Goal: Check status

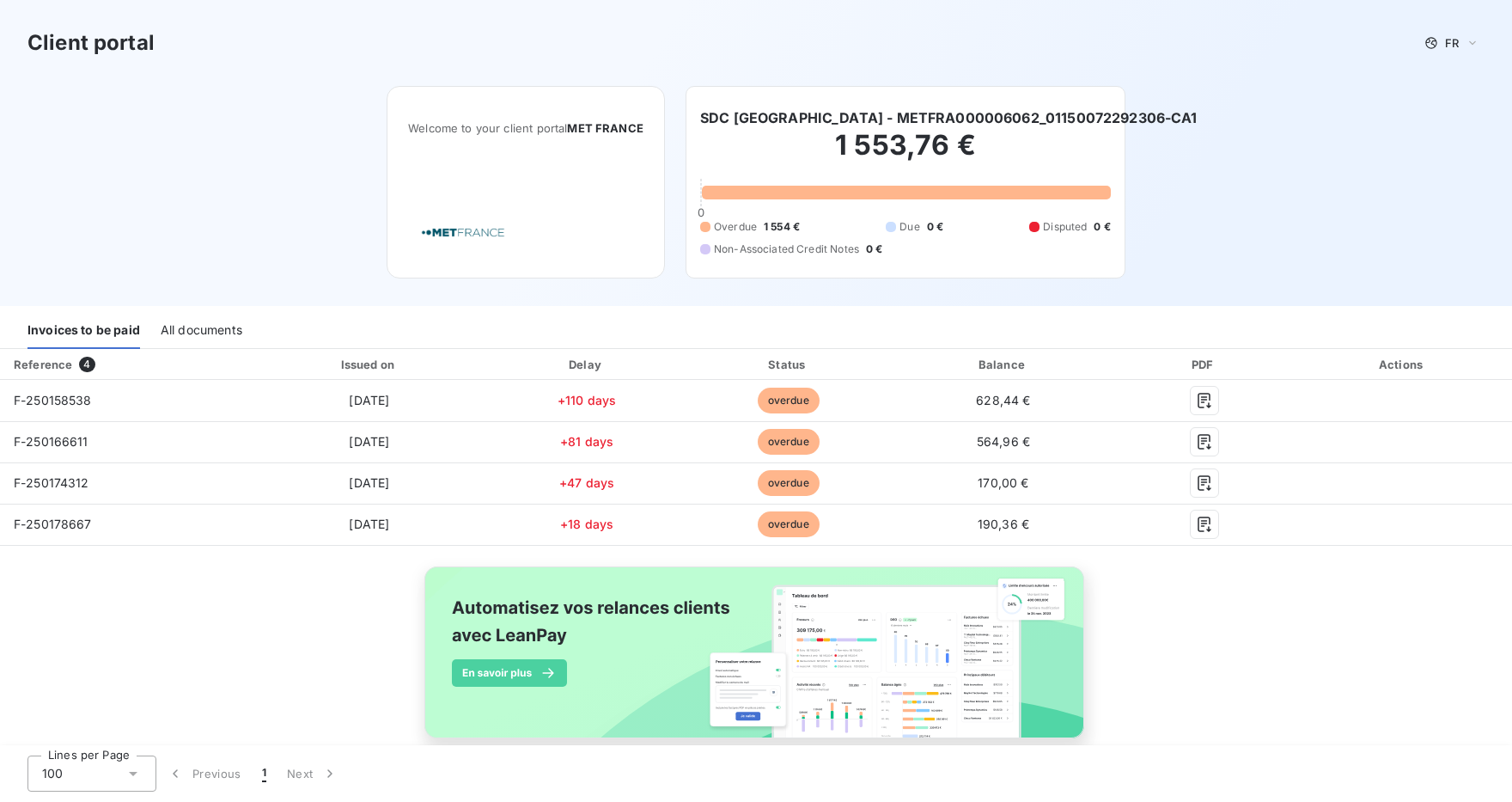
click at [1225, 135] on div "Client portal FR Welcome to your client portal MET FRANCE SDC [GEOGRAPHIC_DATA]…" at bounding box center [756, 153] width 1512 height 307
drag, startPoint x: 739, startPoint y: 223, endPoint x: 868, endPoint y: 223, distance: 129.0
click at [868, 223] on div "Overdue 1 554 € Due 0 € Disputed 0 € Non-Associated Credit Notes 0 €" at bounding box center [906, 238] width 411 height 38
click at [1226, 165] on div "Client portal FR Welcome to your client portal MET FRANCE SDC [GEOGRAPHIC_DATA]…" at bounding box center [756, 153] width 1512 height 307
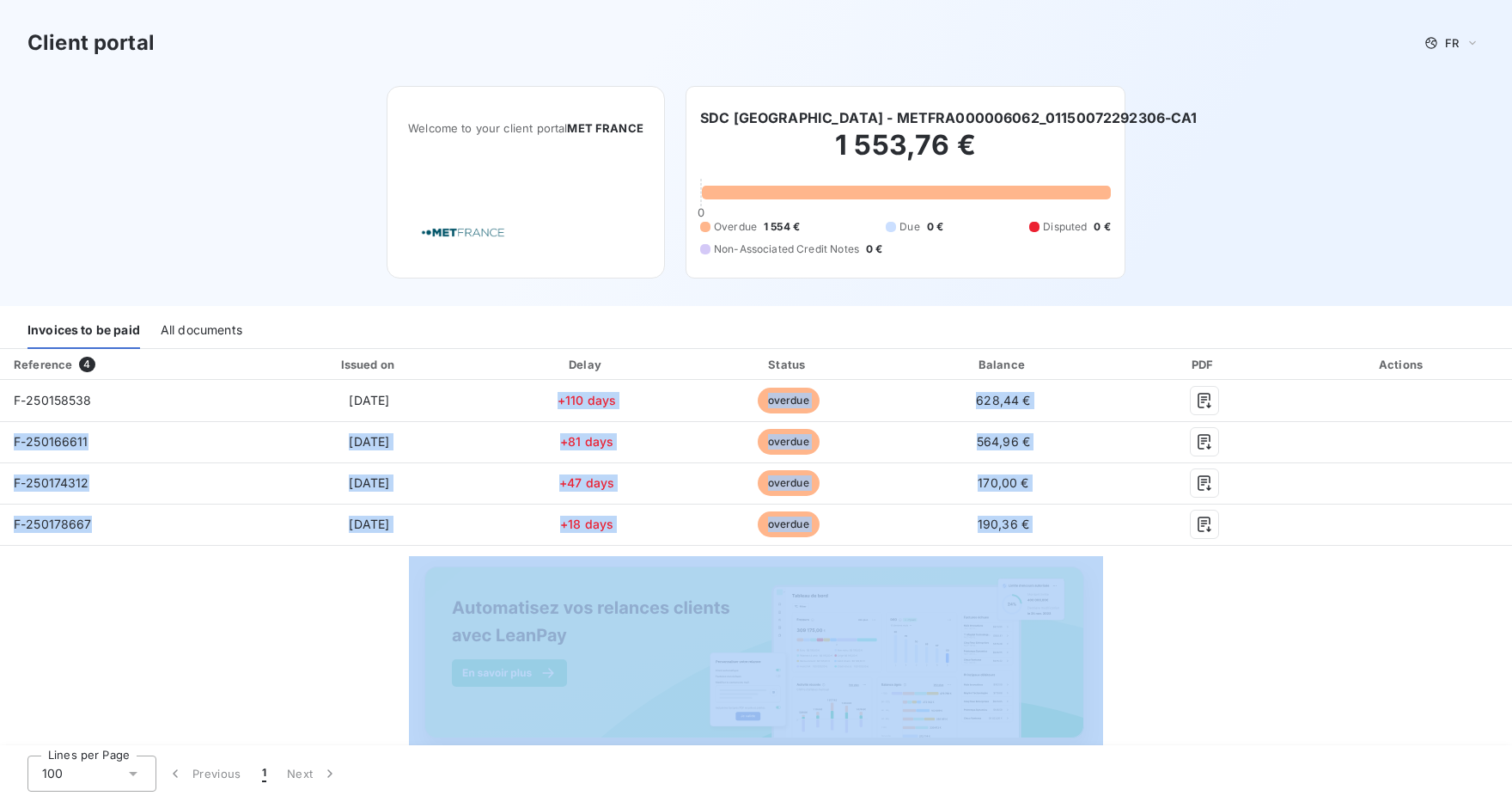
drag, startPoint x: 556, startPoint y: 399, endPoint x: 625, endPoint y: 561, distance: 176.1
click at [625, 561] on div "Reference 4 Issued on Delay Status Balance PDF Actions F-250158538 [DATE] +110 …" at bounding box center [756, 563] width 1512 height 429
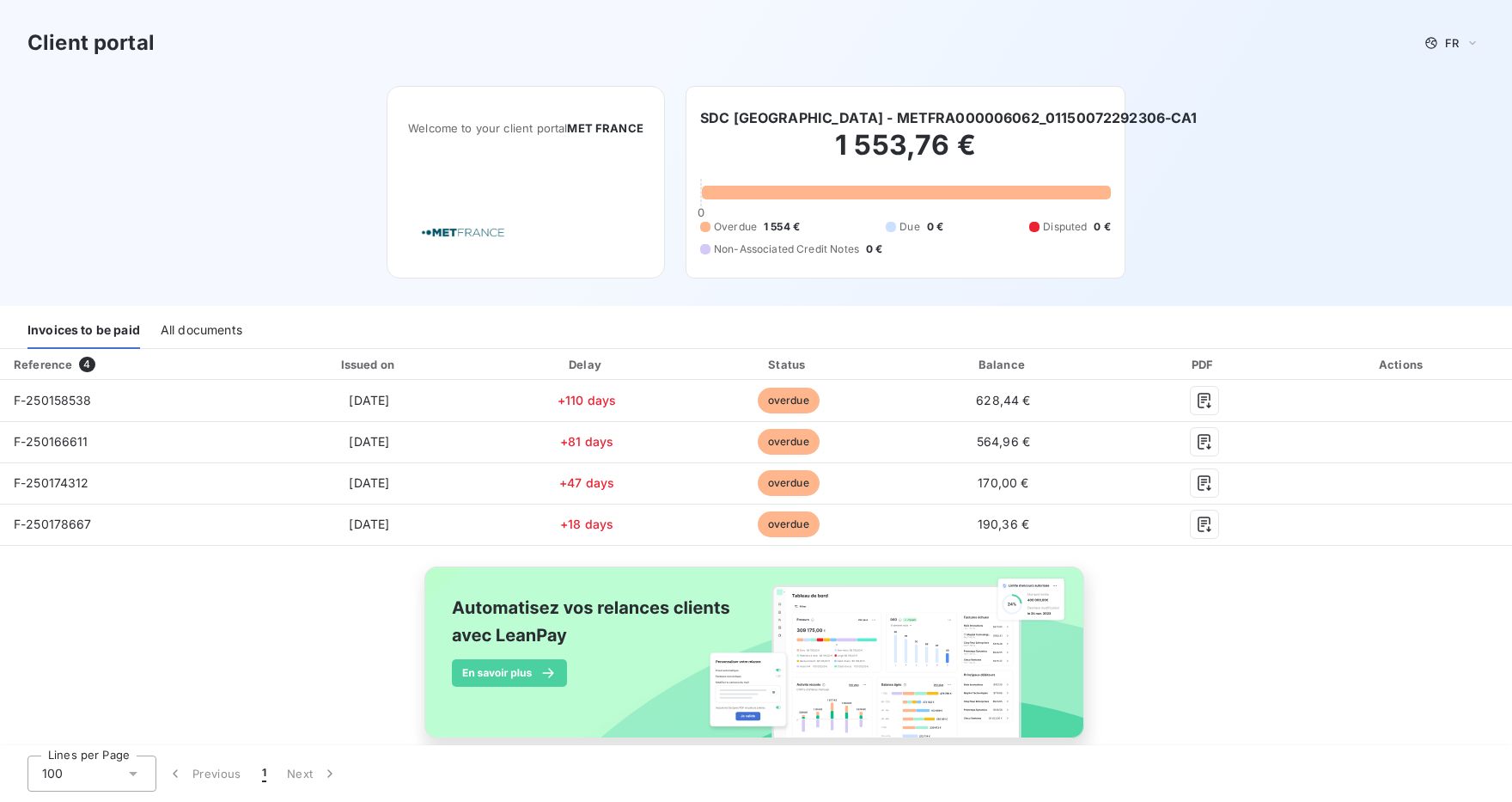
click at [313, 174] on div "Client portal FR Welcome to your client portal MET FRANCE SDC [GEOGRAPHIC_DATA]…" at bounding box center [756, 153] width 1512 height 307
click at [179, 330] on div "All documents" at bounding box center [201, 331] width 81 height 36
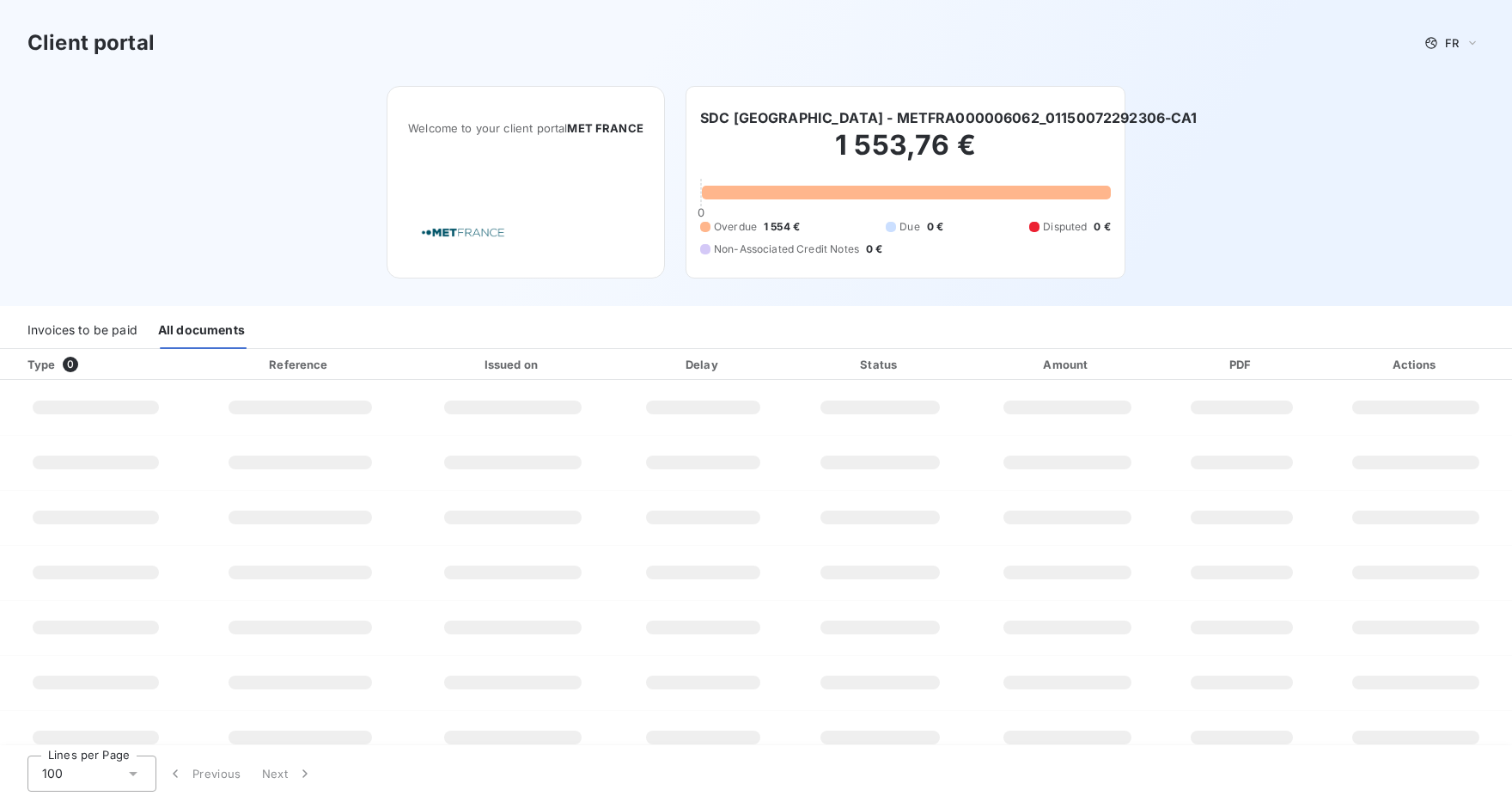
click at [59, 339] on div "Invoices to be paid" at bounding box center [82, 331] width 110 height 36
